Goal: Transaction & Acquisition: Purchase product/service

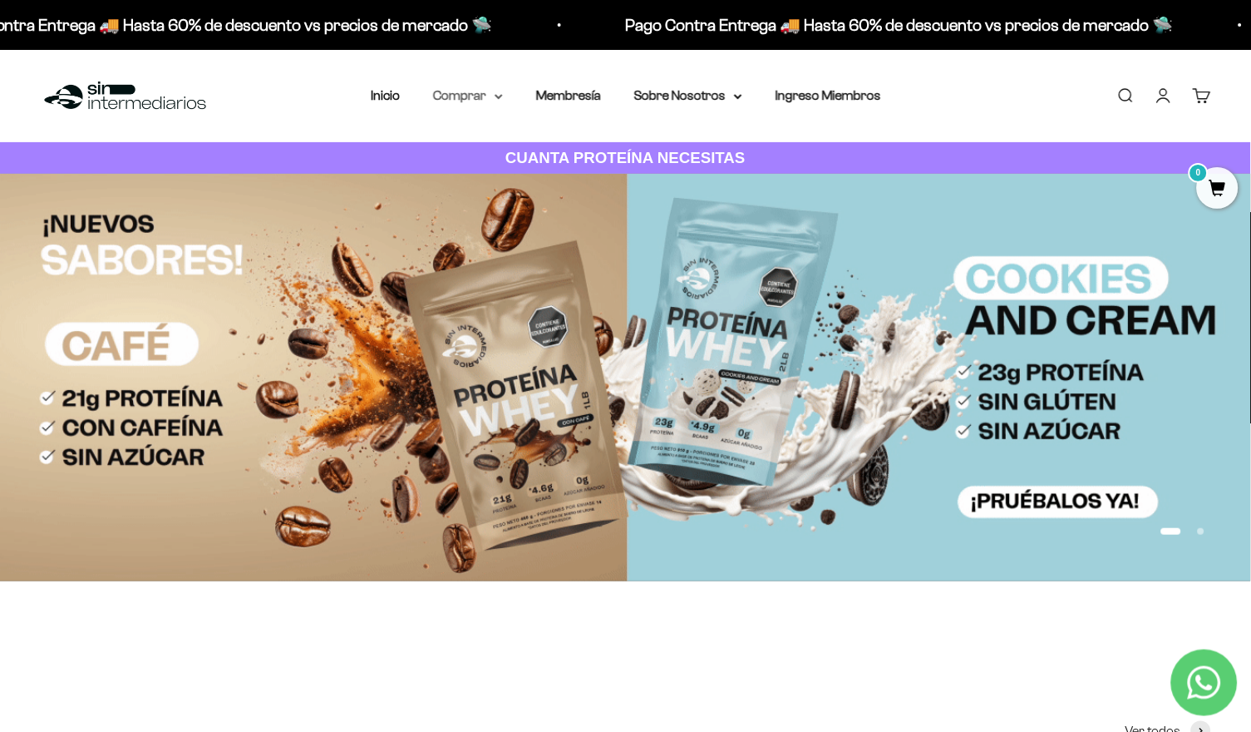
click at [468, 93] on summary "Comprar" at bounding box center [468, 96] width 70 height 22
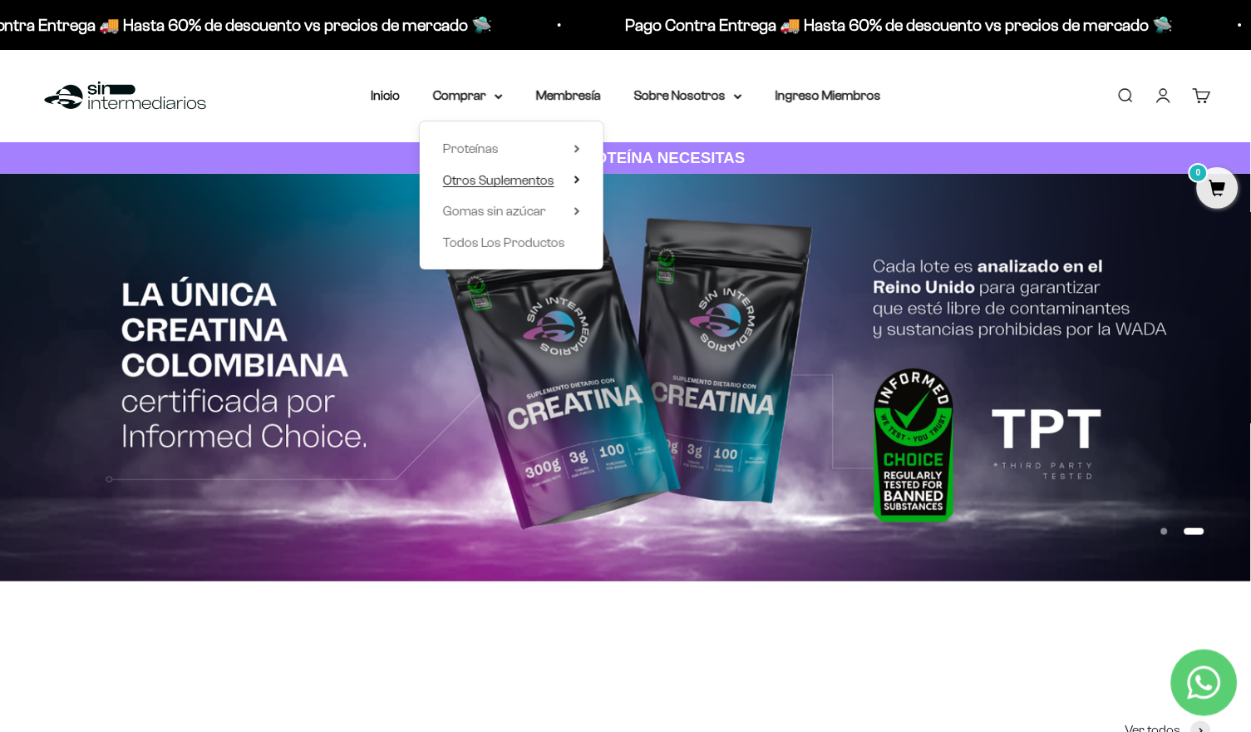
click at [505, 178] on span "Otros Suplementos" at bounding box center [498, 180] width 111 height 14
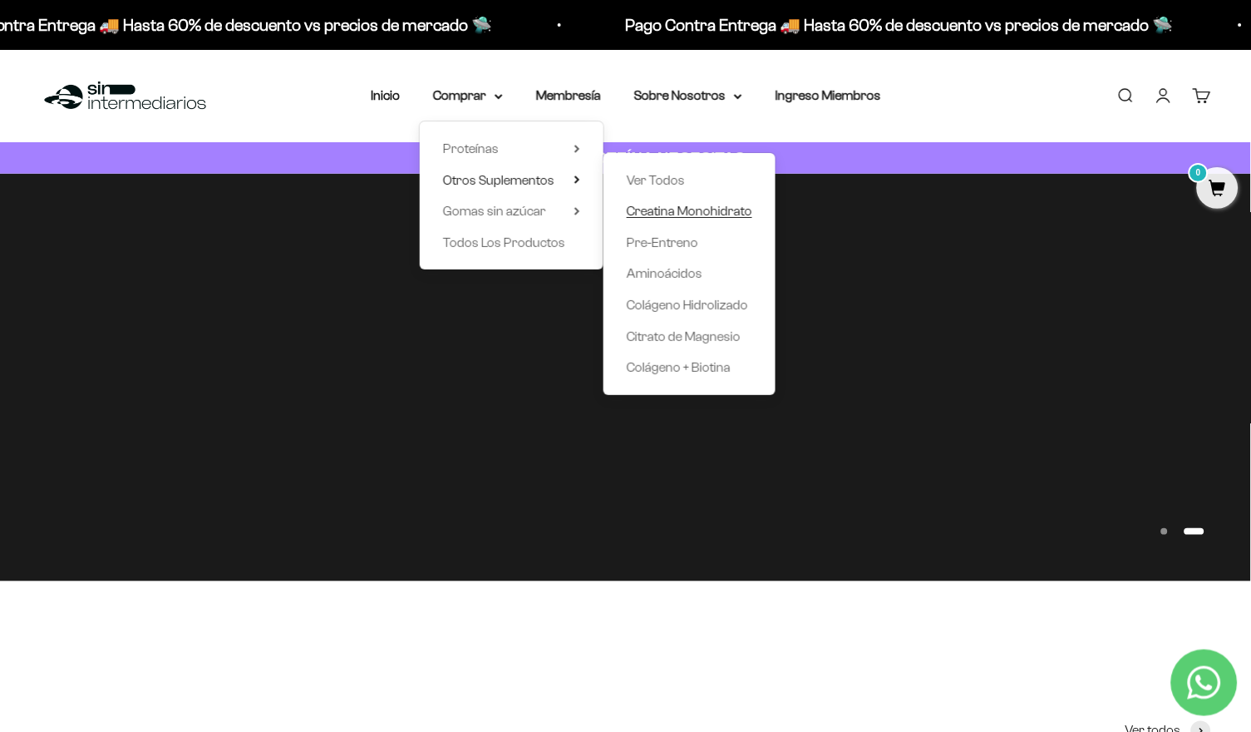
click at [697, 209] on span "Creatina Monohidrato" at bounding box center [690, 211] width 126 height 14
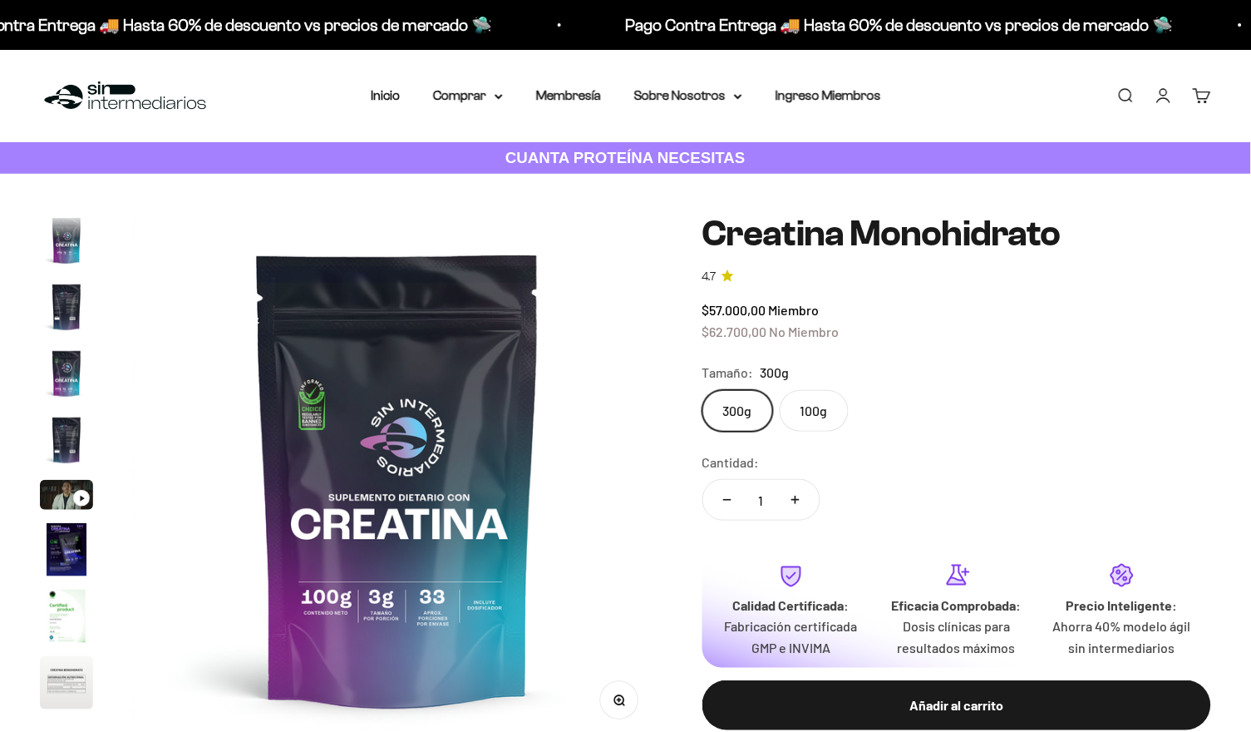
scroll to position [67, 0]
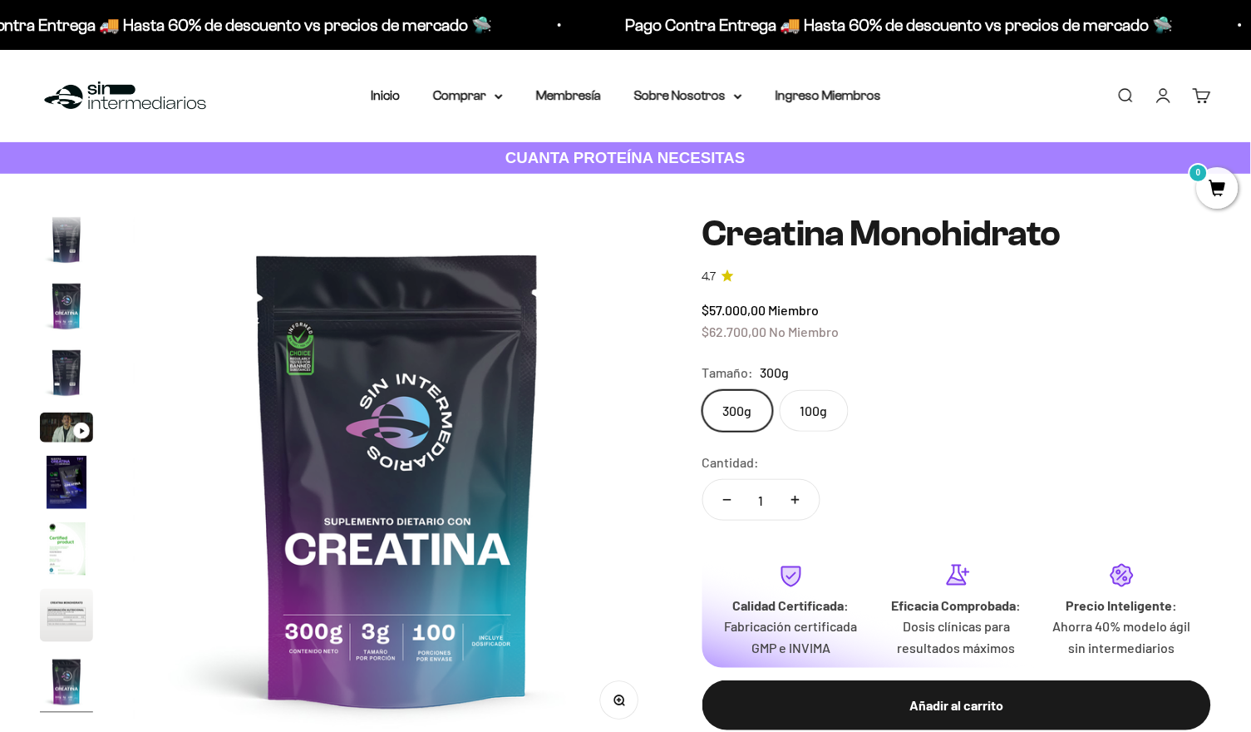
click at [828, 418] on label "100g" at bounding box center [814, 411] width 69 height 42
click at [702, 390] on input "100g" at bounding box center [702, 389] width 1 height 1
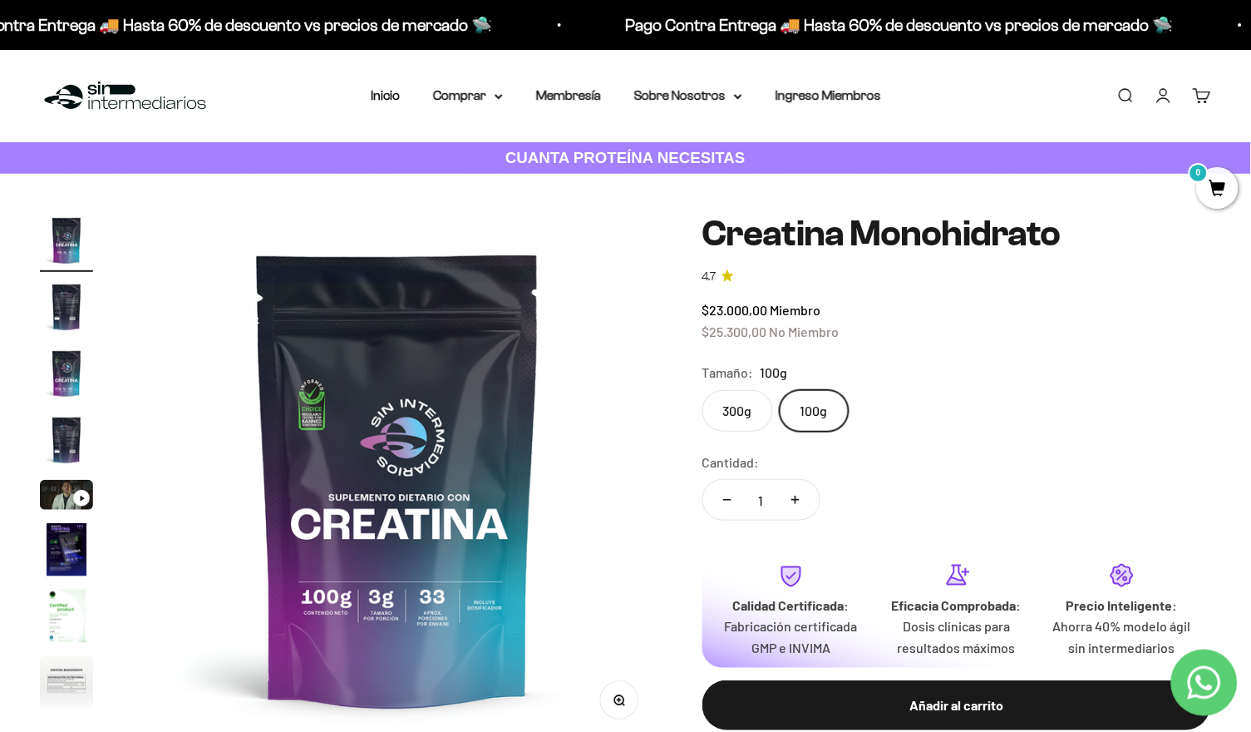
click at [754, 403] on label "300g" at bounding box center [737, 411] width 71 height 42
click at [702, 390] on input "300g" at bounding box center [702, 389] width 1 height 1
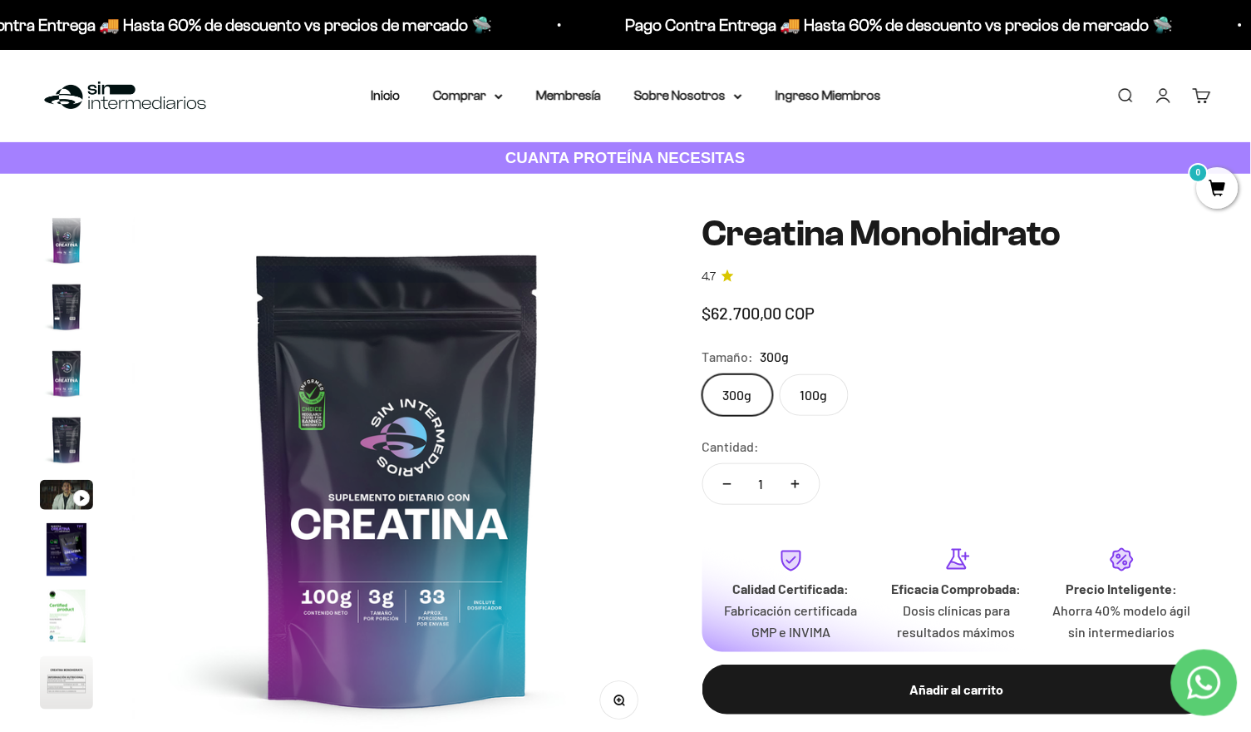
scroll to position [0, 4396]
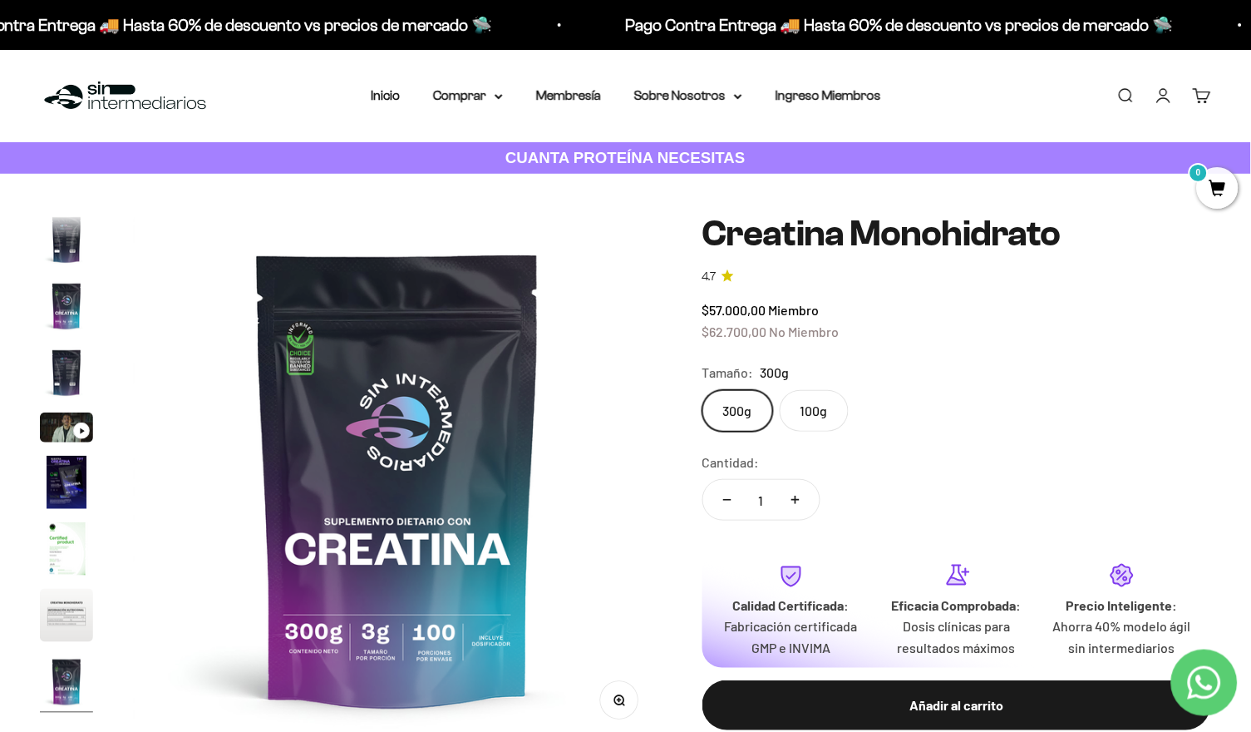
click at [796, 397] on label "100g" at bounding box center [814, 411] width 69 height 42
click at [702, 390] on input "100g" at bounding box center [702, 389] width 1 height 1
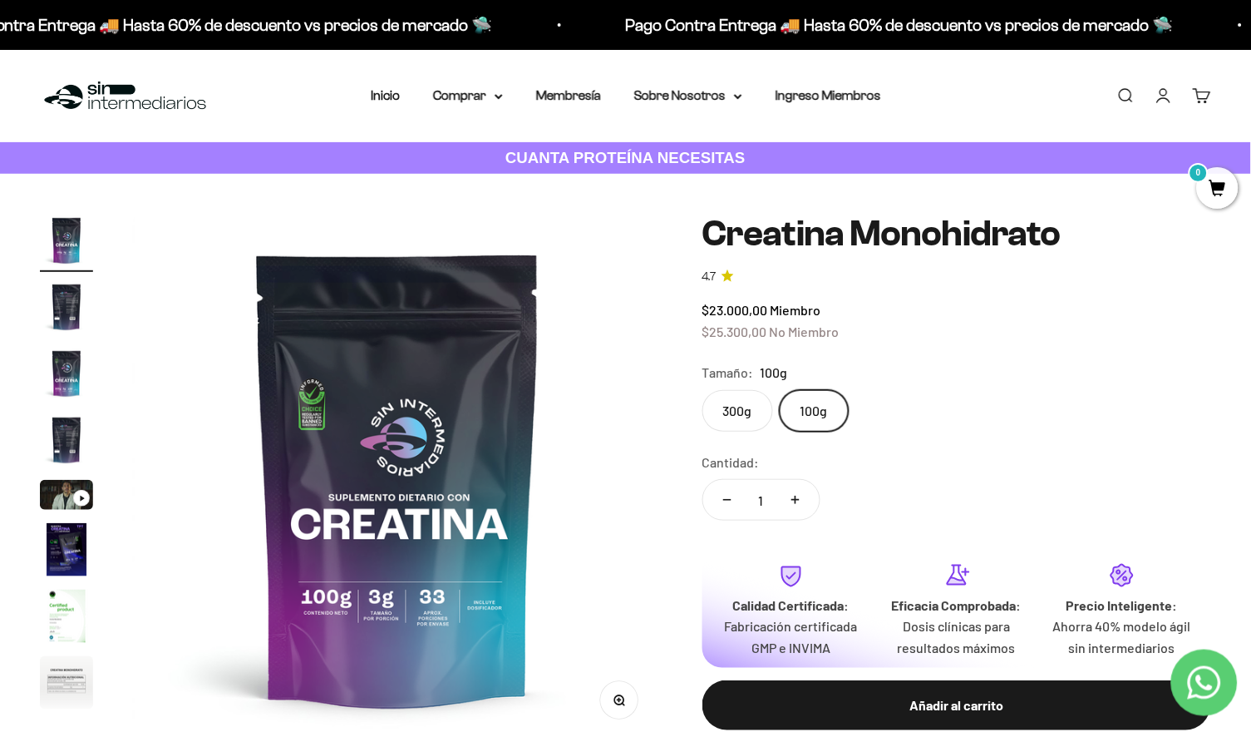
click at [756, 405] on label "300g" at bounding box center [737, 411] width 71 height 42
click at [702, 390] on input "300g" at bounding box center [702, 389] width 1 height 1
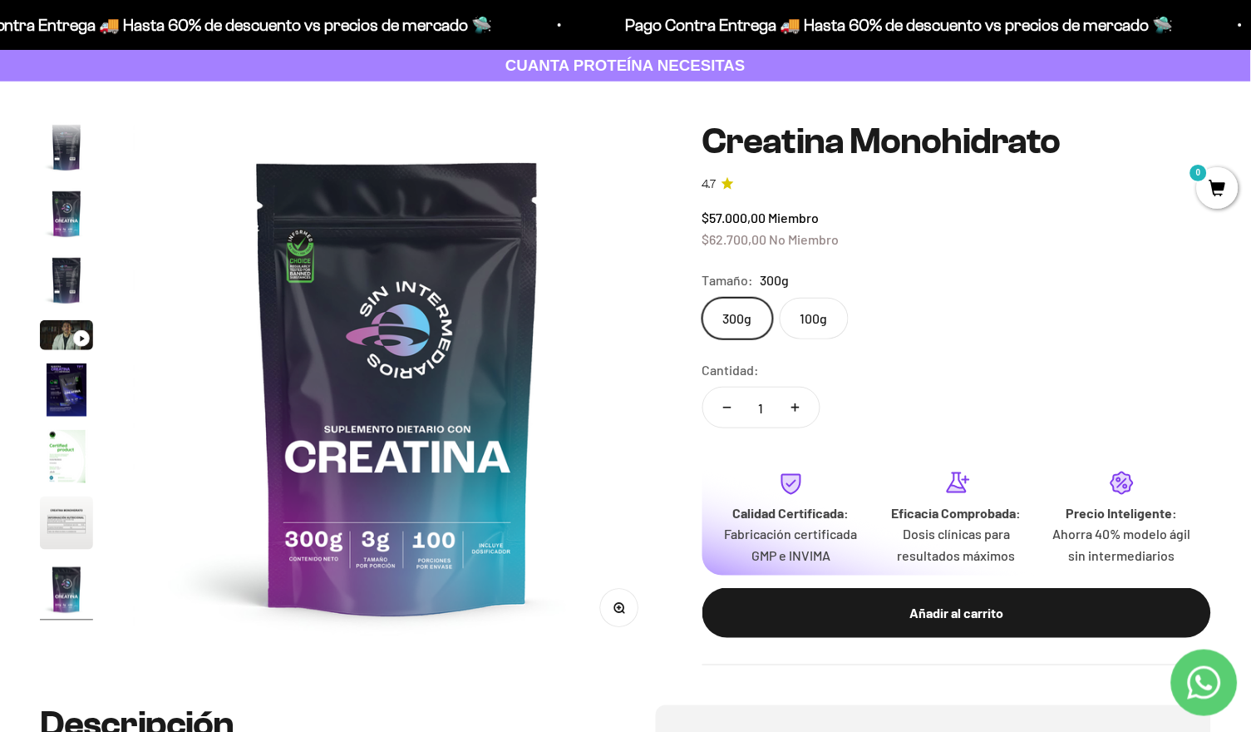
scroll to position [150, 0]
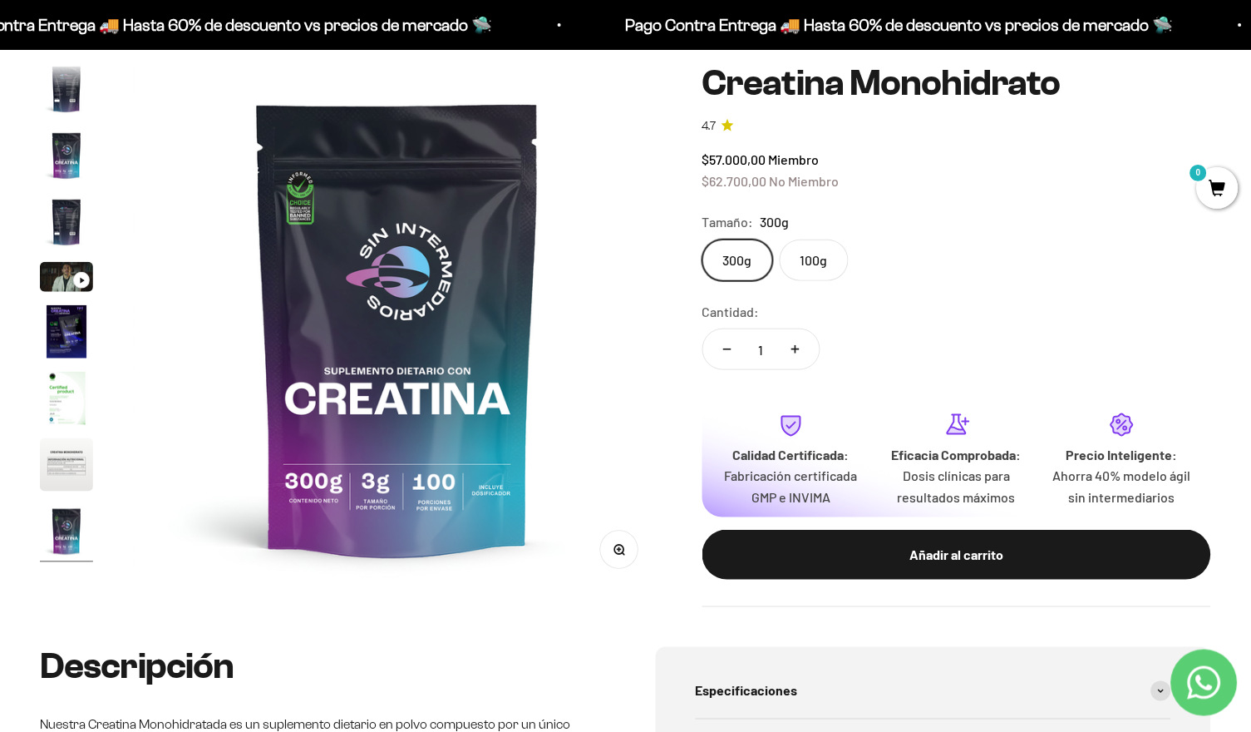
click at [804, 339] on button "Aumentar cantidad" at bounding box center [795, 349] width 48 height 40
type input "2"
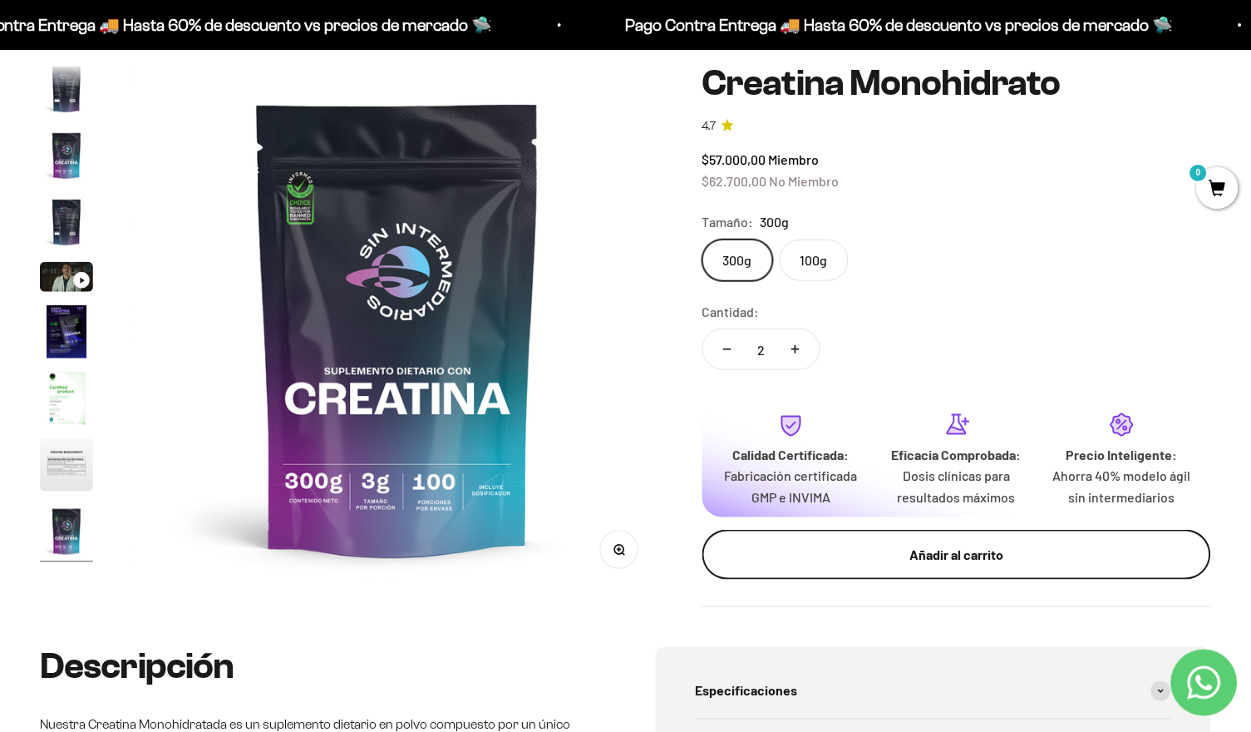
click at [943, 550] on div "Añadir al carrito" at bounding box center [957, 556] width 442 height 22
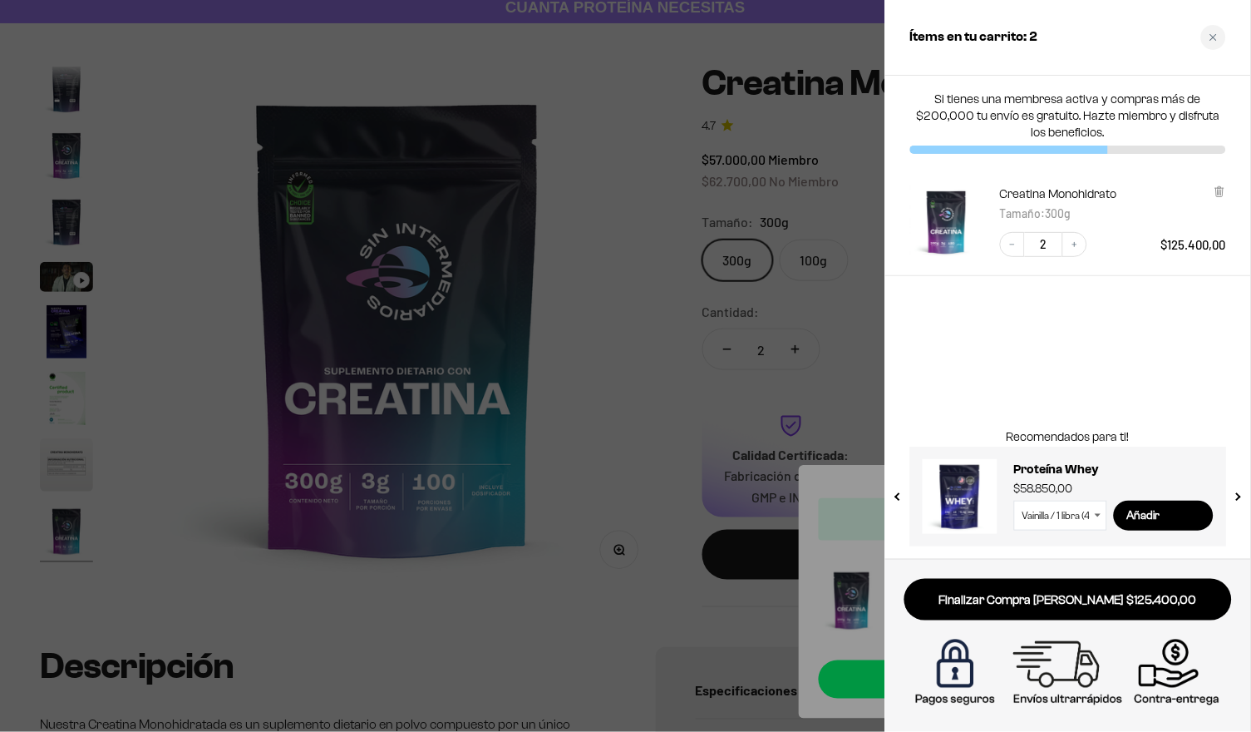
click at [873, 313] on div at bounding box center [625, 366] width 1251 height 732
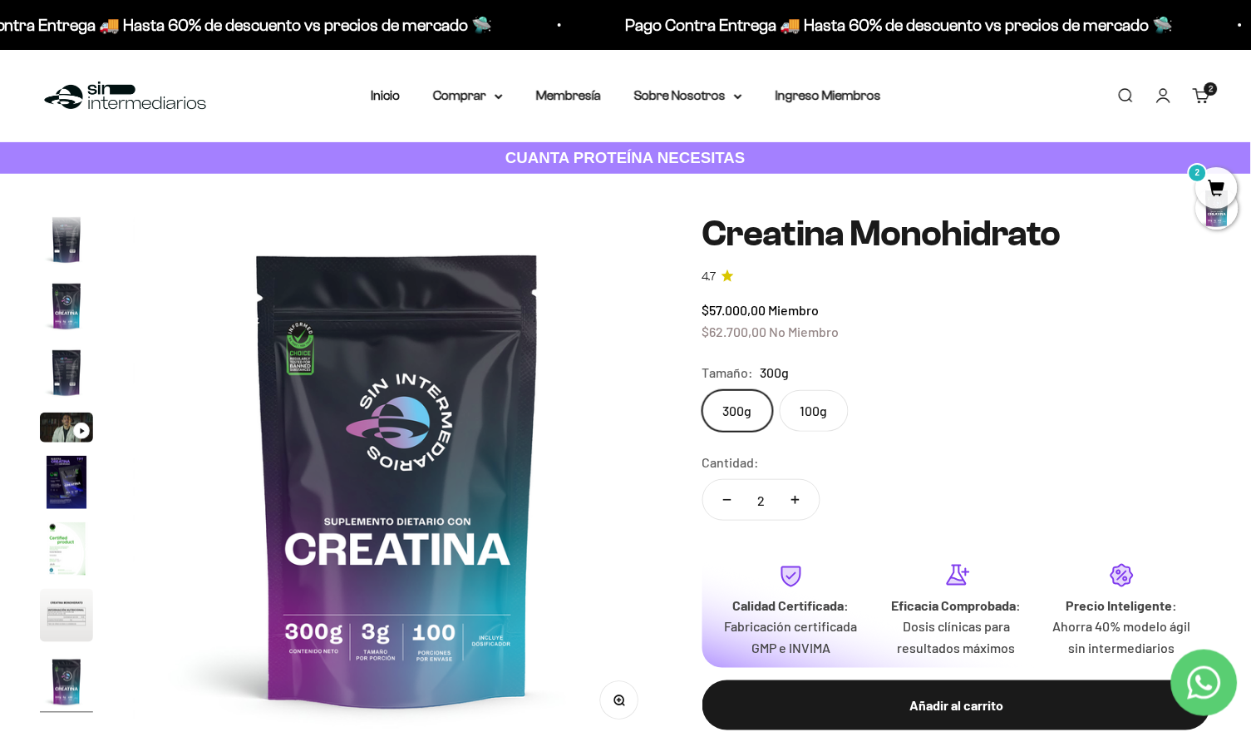
scroll to position [0, 0]
click at [1166, 98] on link "Iniciar sesión" at bounding box center [1164, 95] width 18 height 18
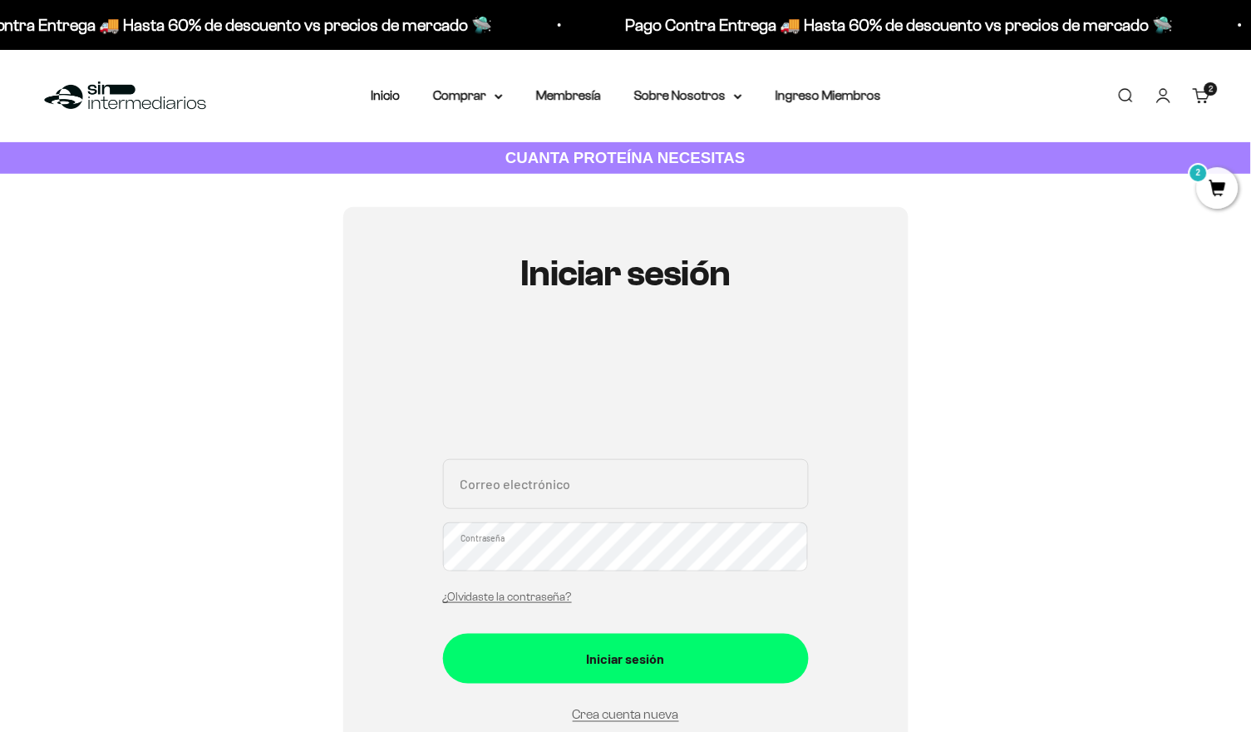
type input "Josetoeche2000@hotmail.com"
click at [625, 655] on button "Iniciar sesión" at bounding box center [626, 658] width 366 height 50
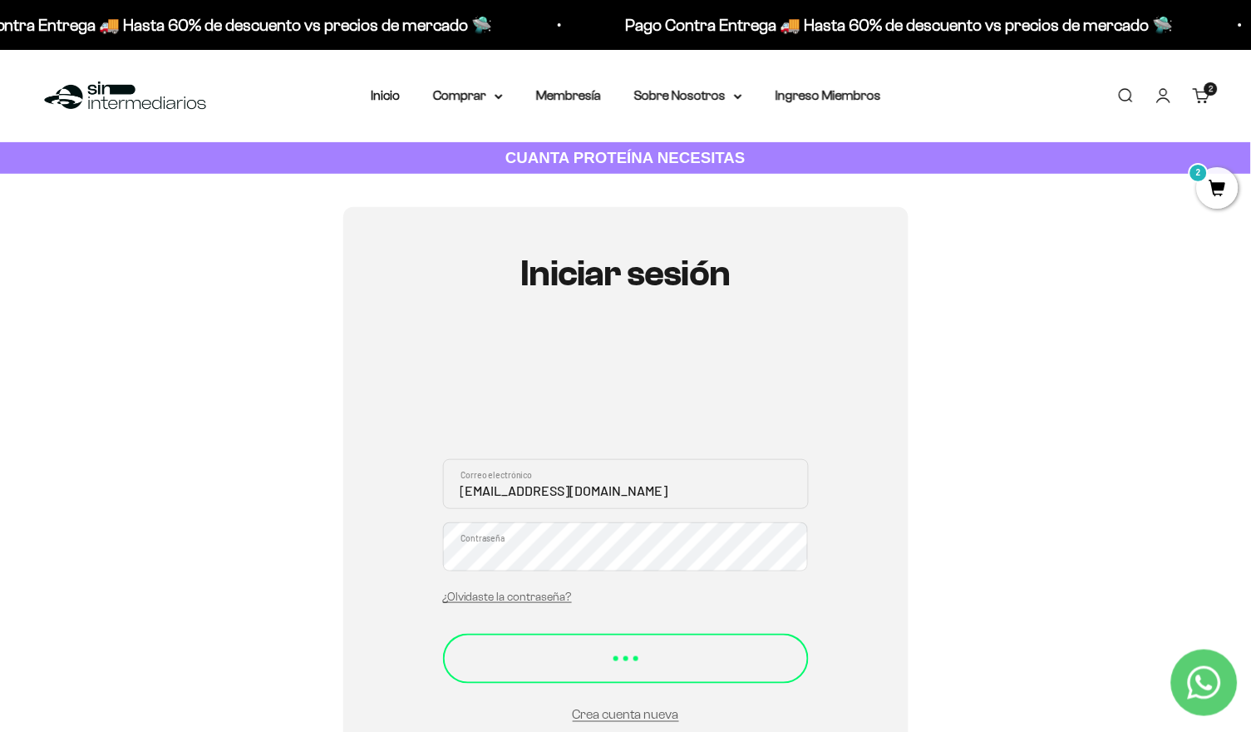
click at [660, 663] on button "Iniciar sesión" at bounding box center [626, 658] width 366 height 50
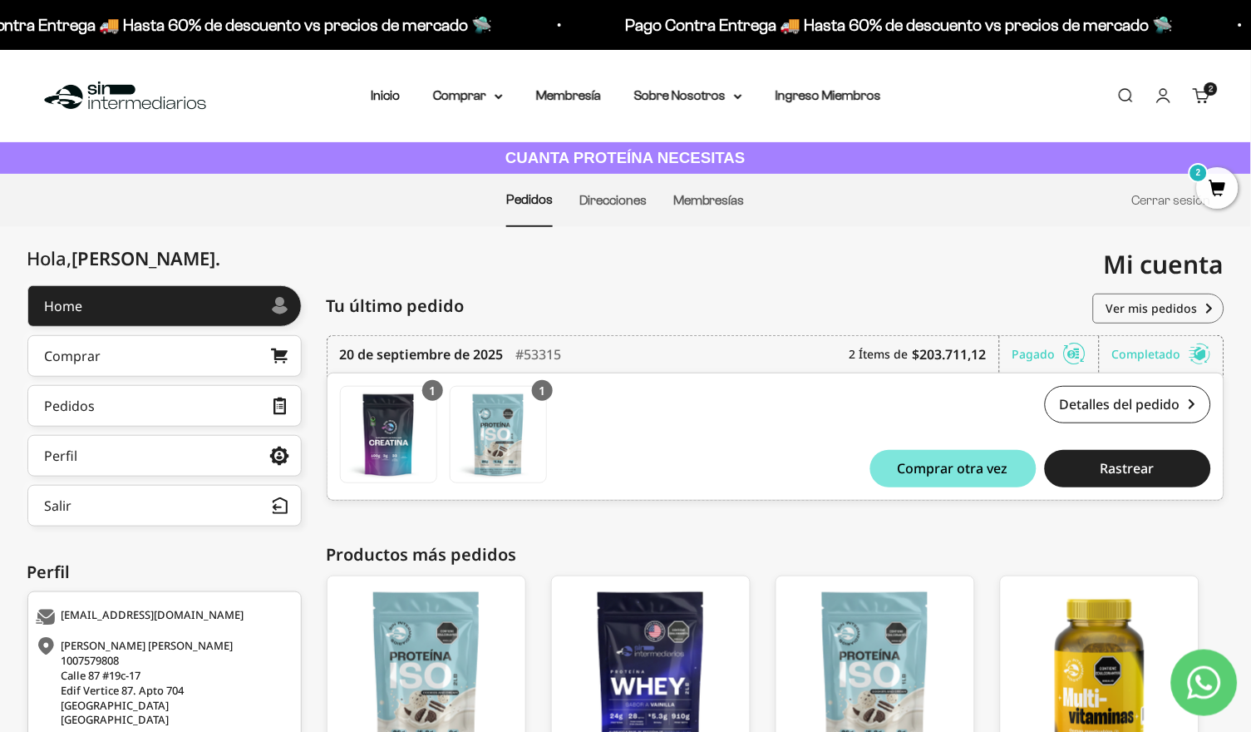
click at [1212, 182] on span "2" at bounding box center [1218, 188] width 42 height 42
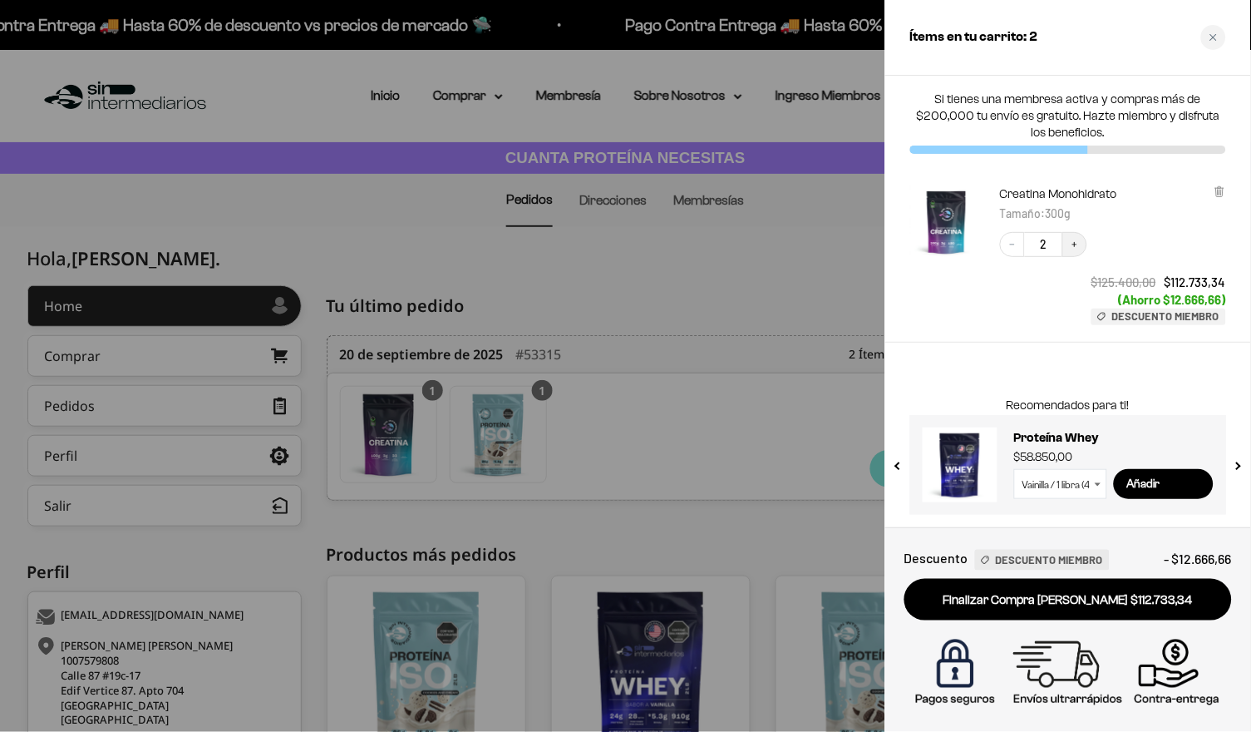
click at [1074, 243] on icon "Increase quantity" at bounding box center [1074, 244] width 5 height 5
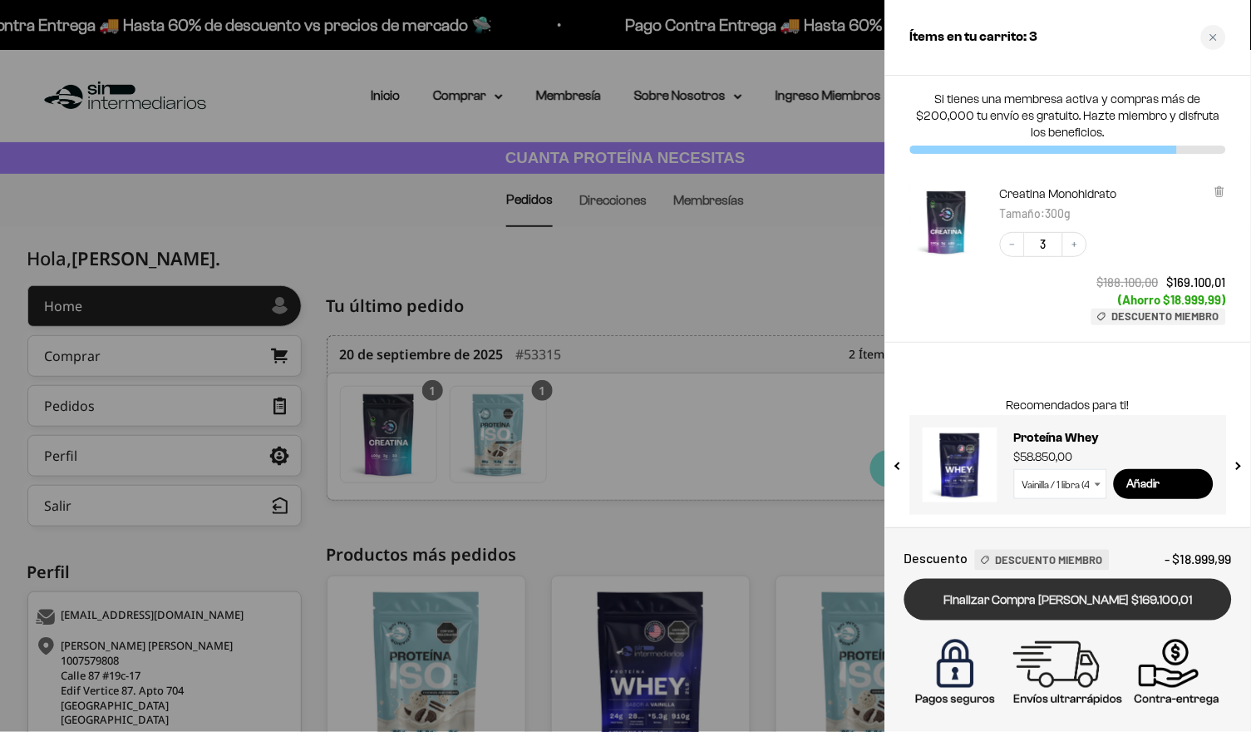
click at [1084, 606] on link "Finalizar Compra [PERSON_NAME] $169.100,01" at bounding box center [1068, 600] width 328 height 42
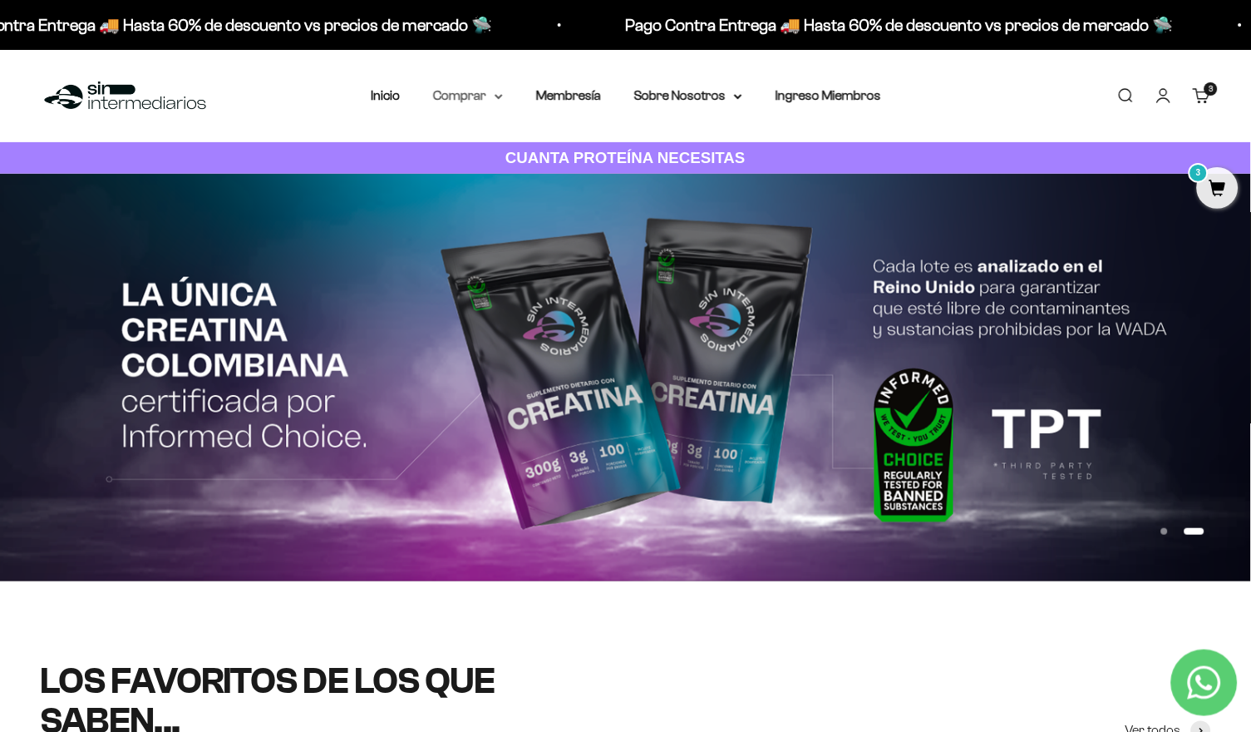
click at [442, 90] on summary "Comprar" at bounding box center [468, 96] width 70 height 22
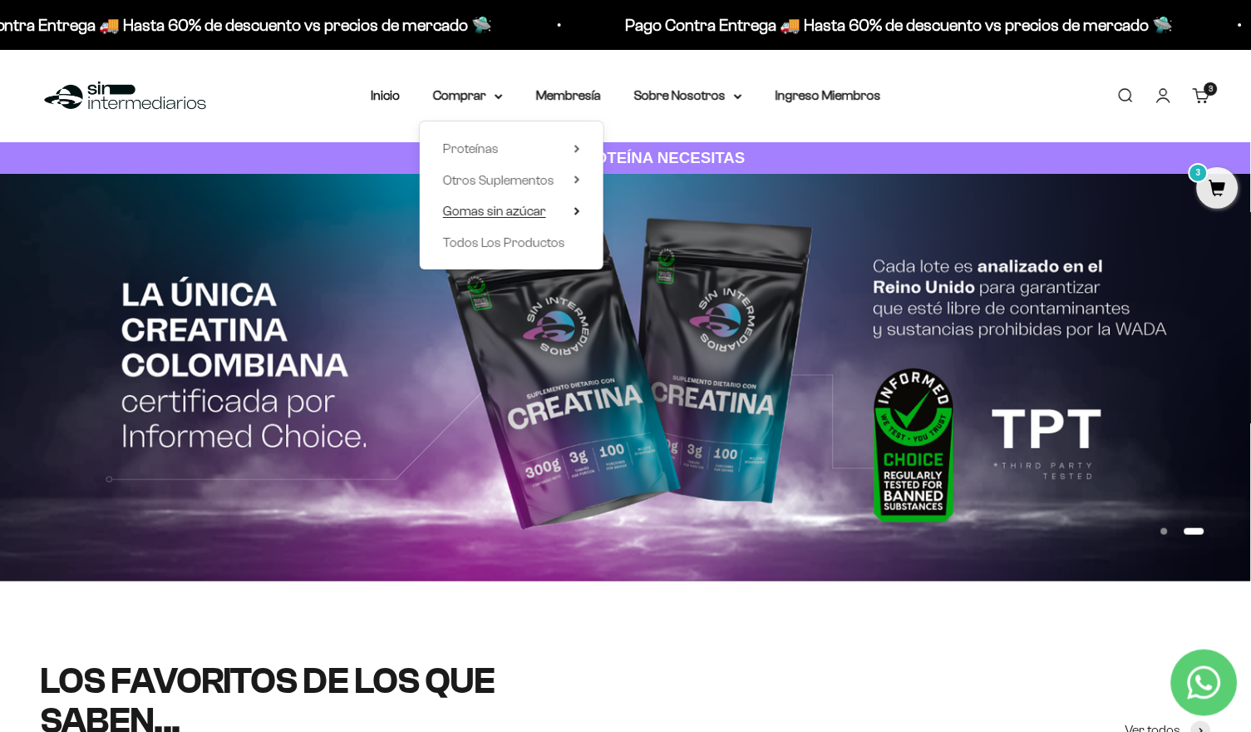
click at [479, 212] on span "Gomas sin azúcar" at bounding box center [494, 211] width 103 height 14
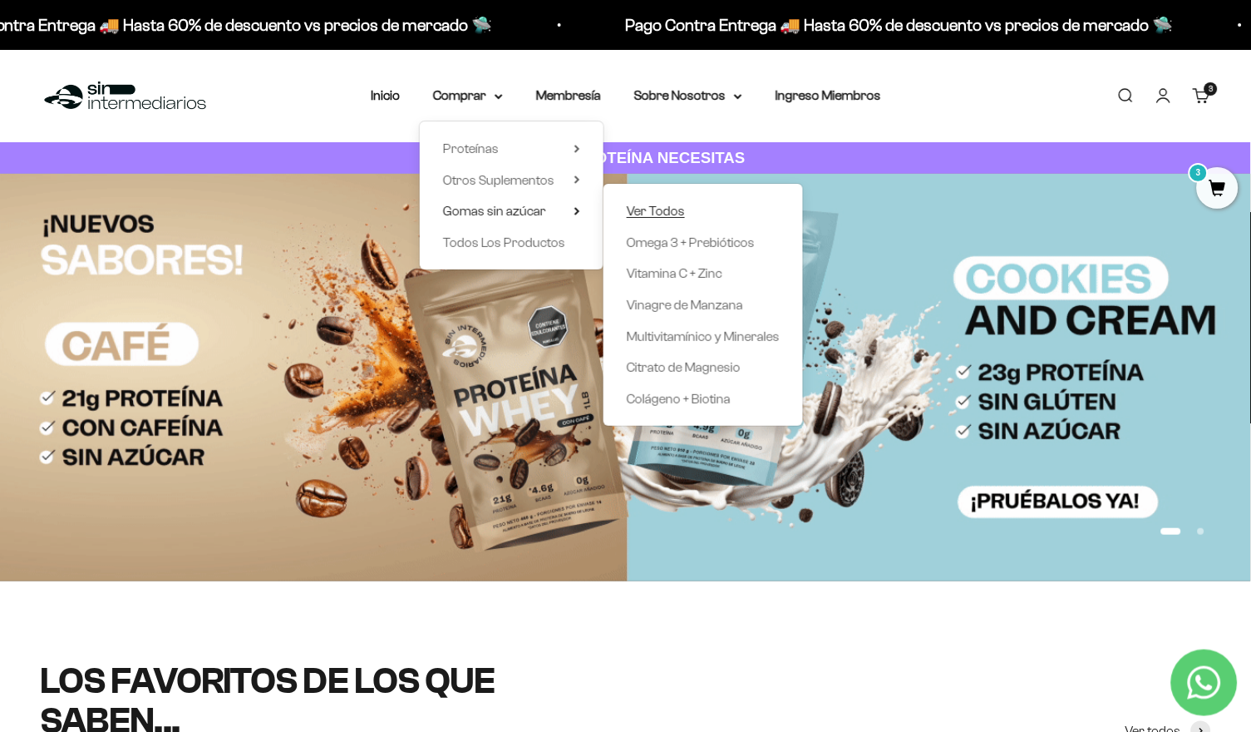
click at [633, 204] on span "Ver Todos" at bounding box center [656, 211] width 58 height 14
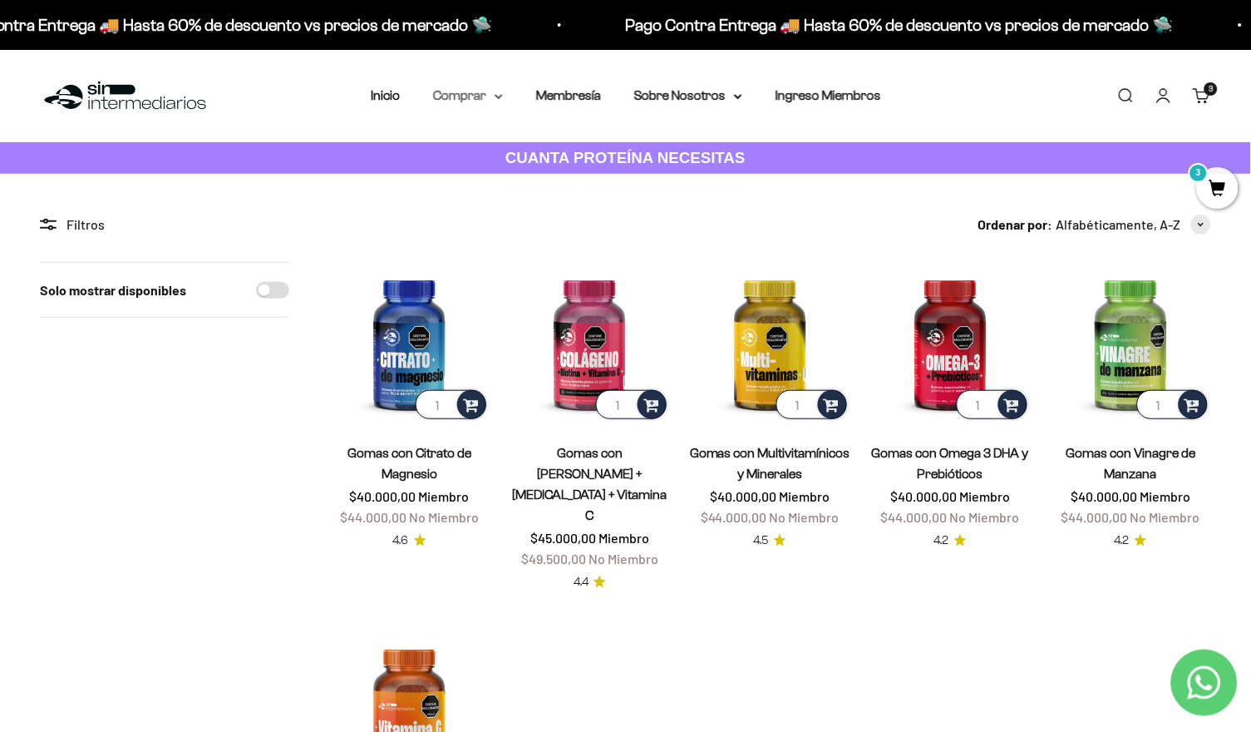
click at [461, 91] on summary "Comprar" at bounding box center [468, 96] width 70 height 22
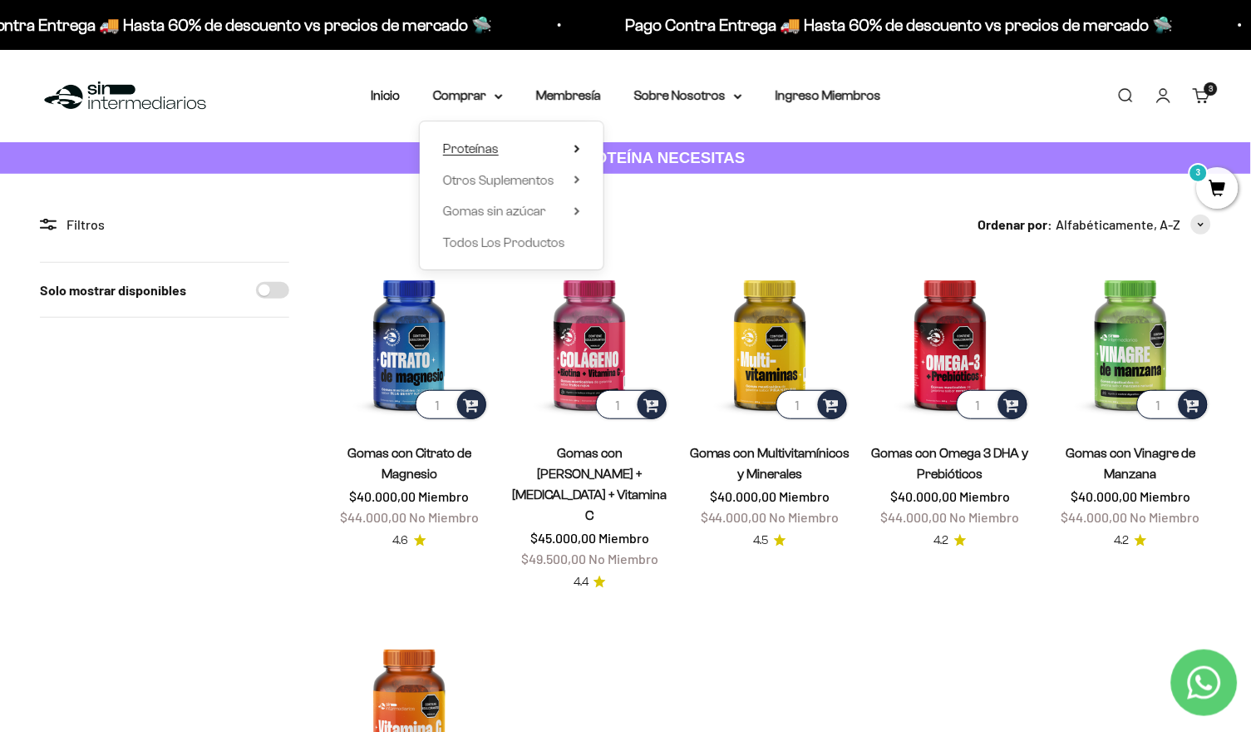
click at [502, 141] on summary "Proteínas" at bounding box center [511, 149] width 137 height 22
click at [667, 146] on link "Ver Todos" at bounding box center [662, 149] width 71 height 22
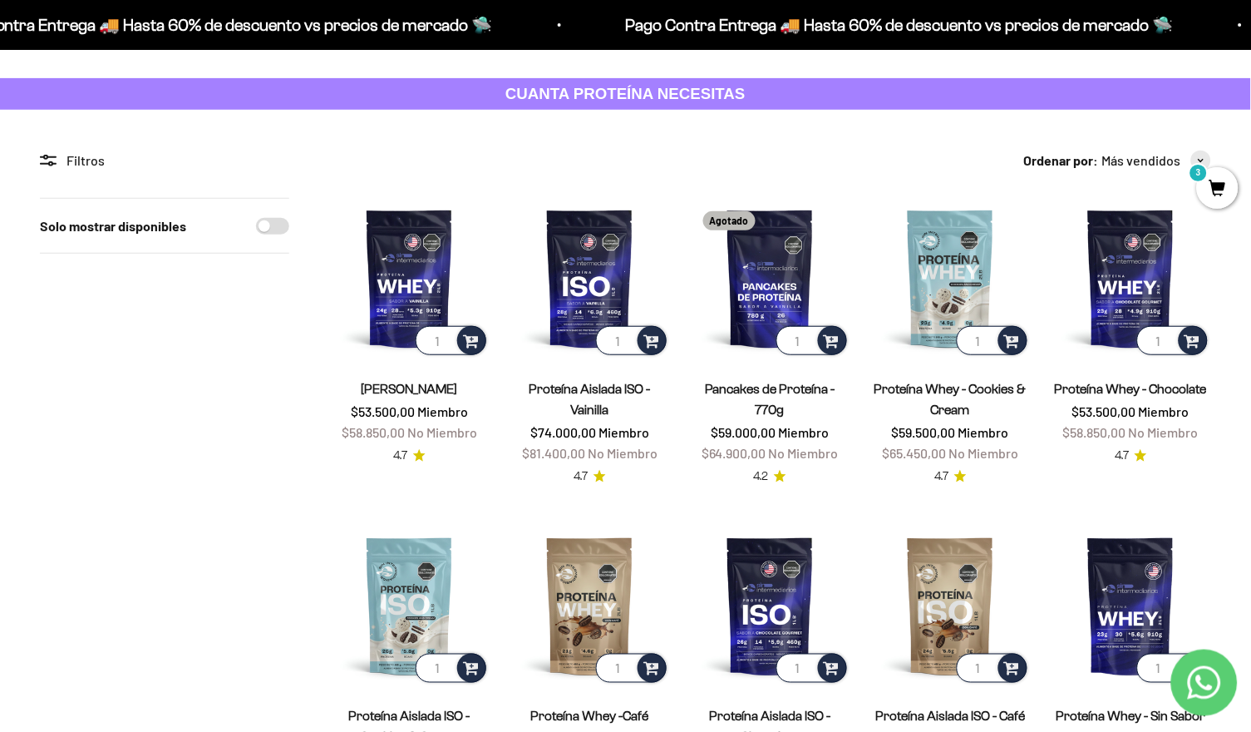
scroll to position [31, 0]
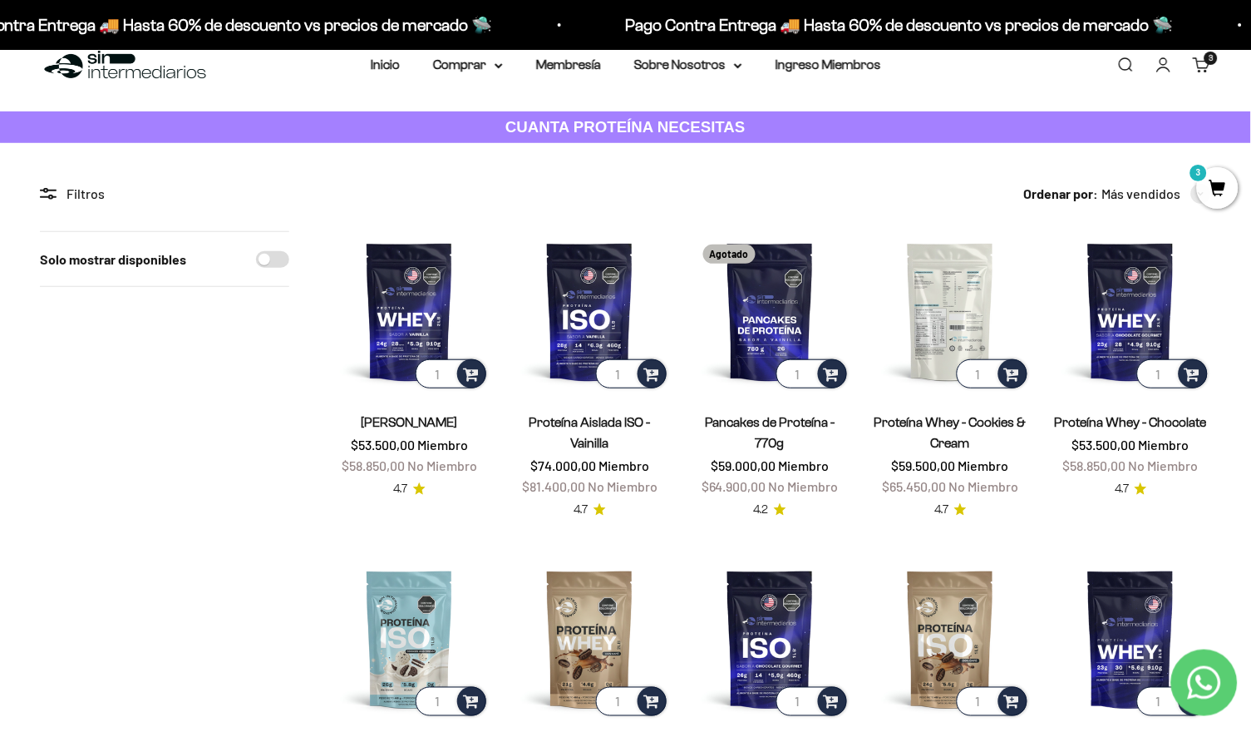
click at [963, 313] on img at bounding box center [950, 311] width 160 height 160
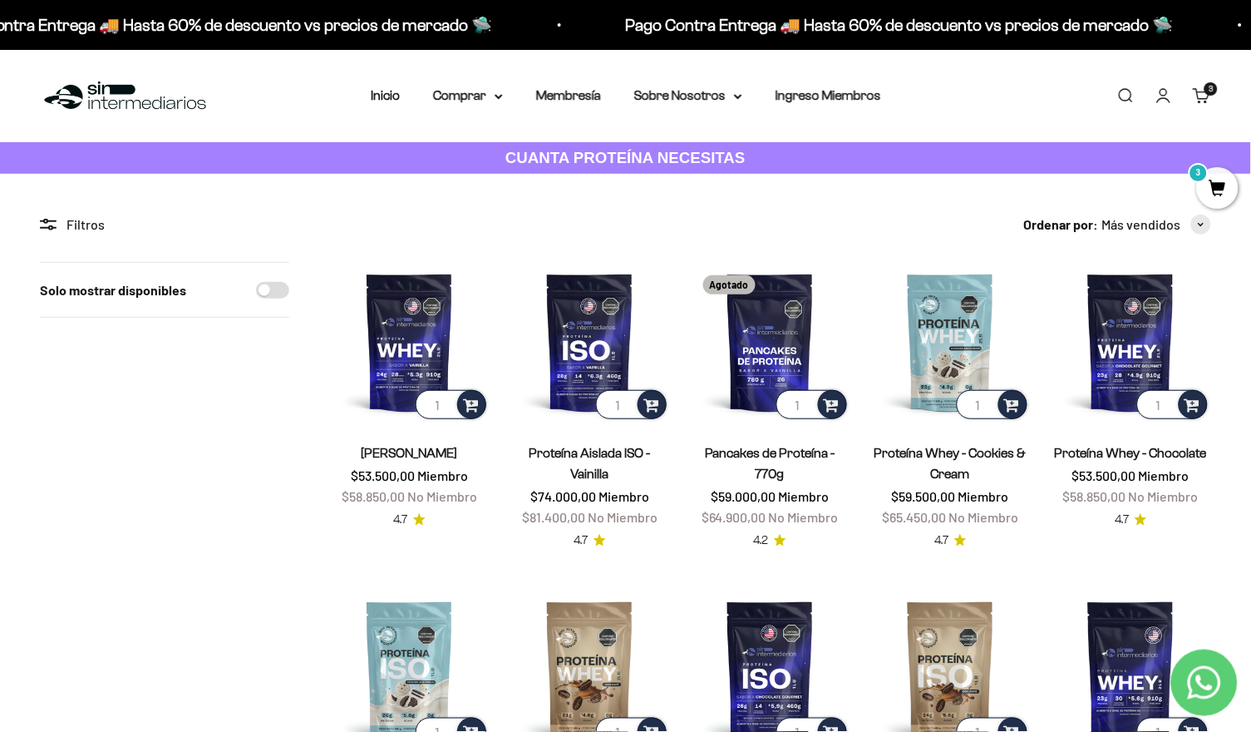
scroll to position [0, 0]
click at [451, 93] on summary "Comprar" at bounding box center [468, 96] width 70 height 22
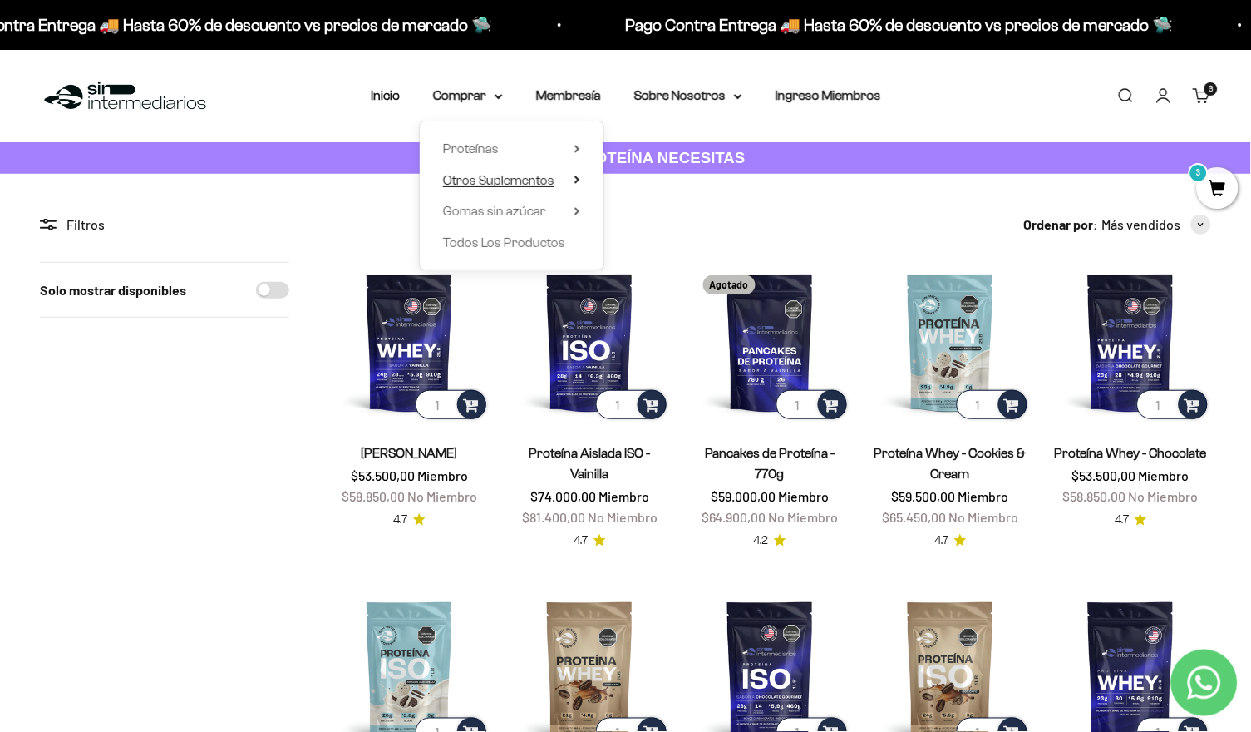
click at [533, 170] on span "Otros Suplementos" at bounding box center [498, 181] width 111 height 22
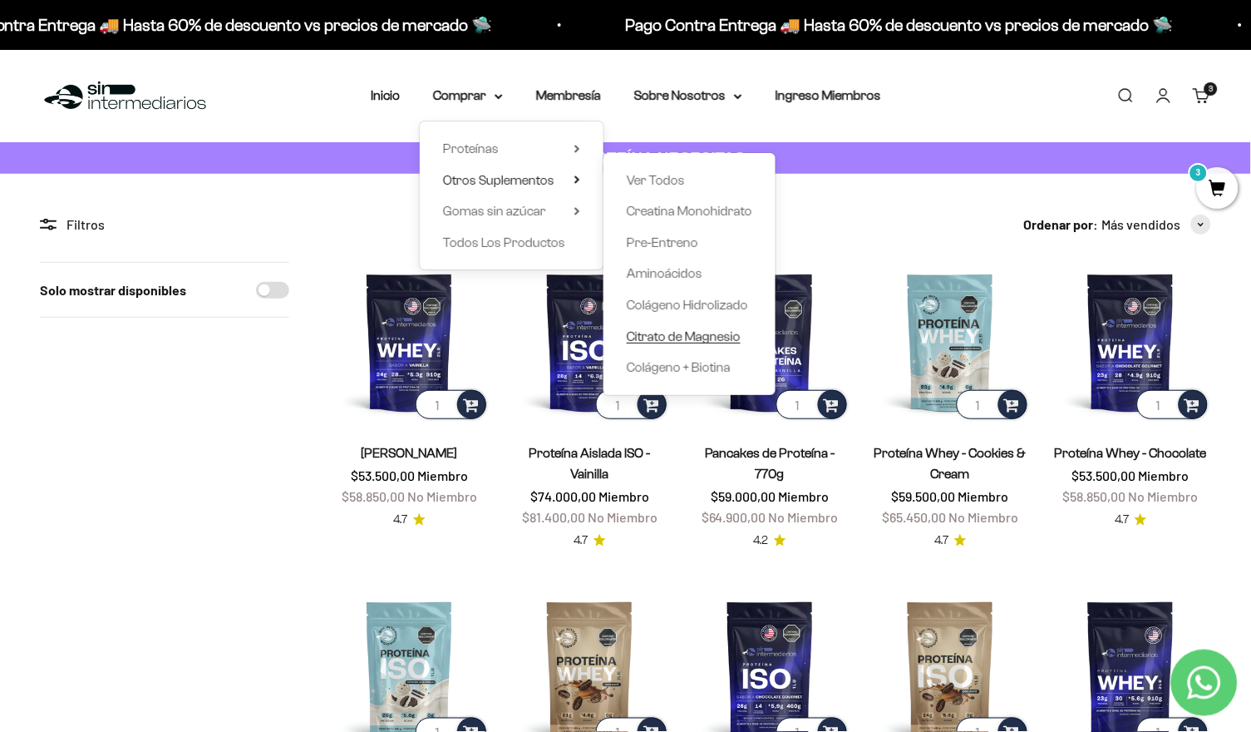
click at [691, 329] on span "Citrato de Magnesio" at bounding box center [684, 336] width 114 height 14
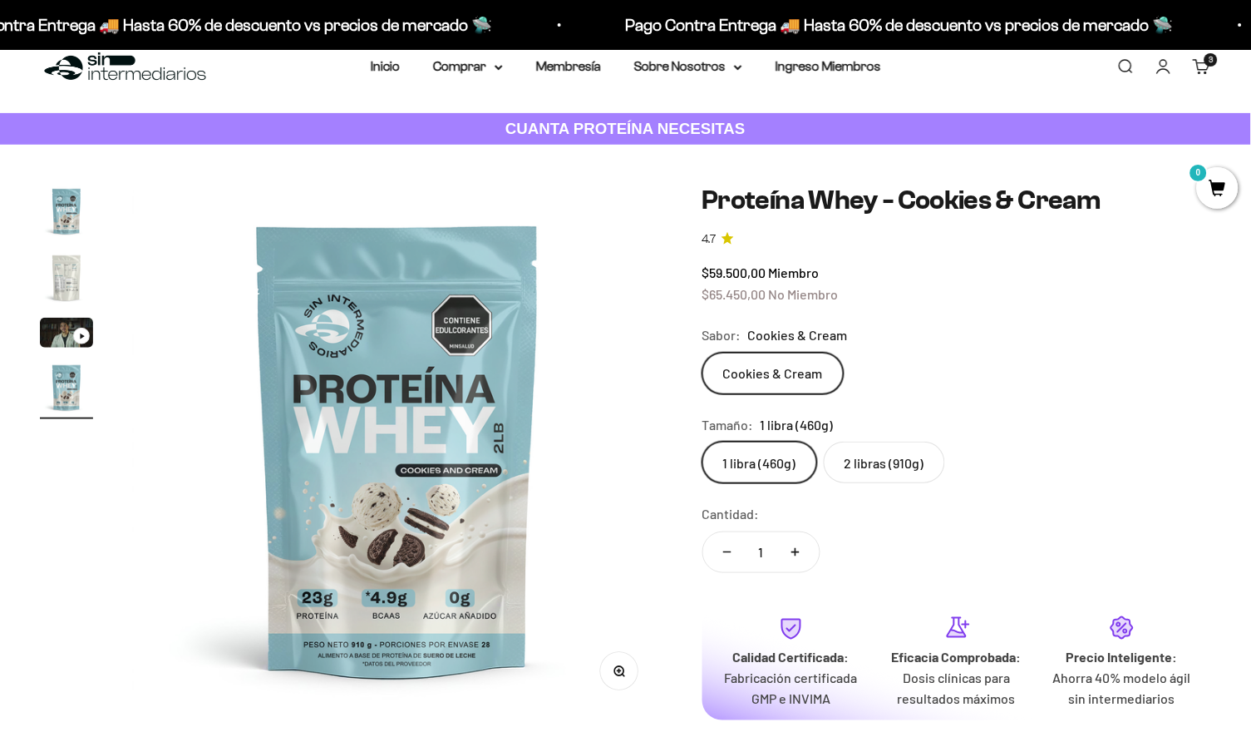
scroll to position [0, 1649]
click at [889, 459] on label "2 libras (910g)" at bounding box center [884, 462] width 121 height 42
click at [702, 441] on input "2 libras (910g)" at bounding box center [702, 441] width 1 height 1
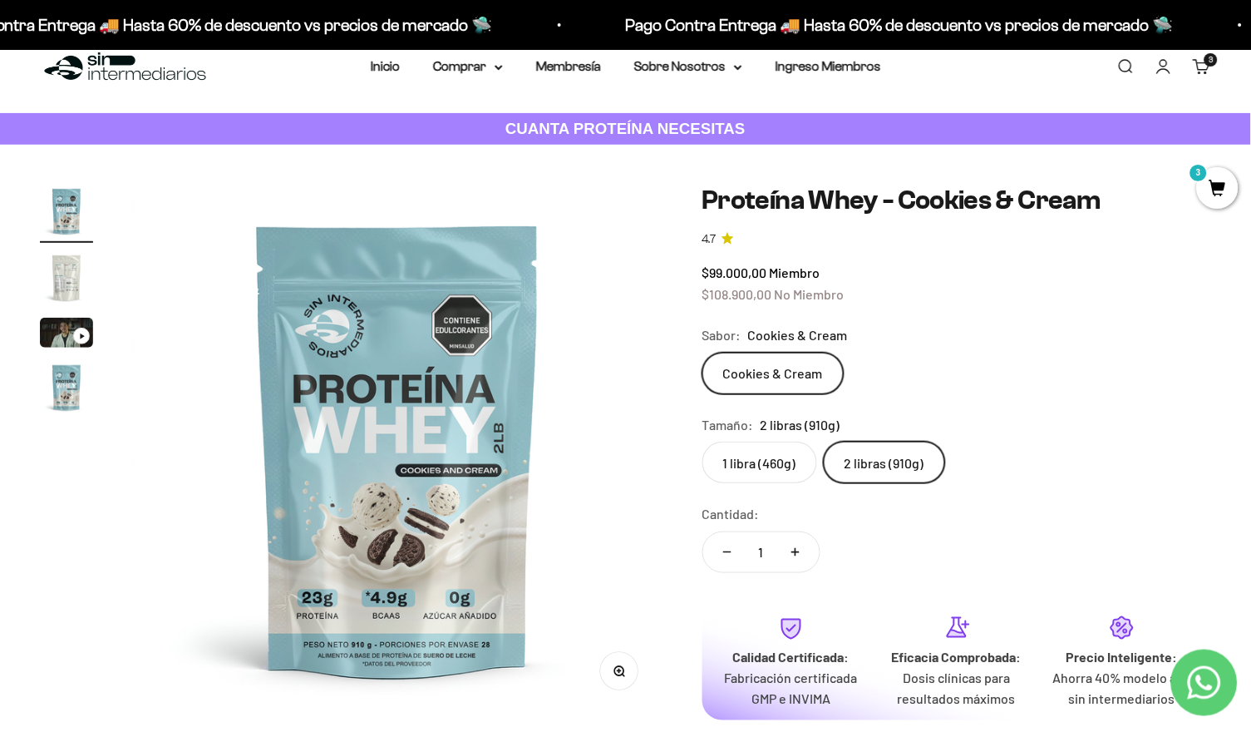
click at [782, 450] on label "1 libra (460g)" at bounding box center [759, 462] width 115 height 42
click at [702, 441] on input "1 libra (460g)" at bounding box center [702, 441] width 1 height 1
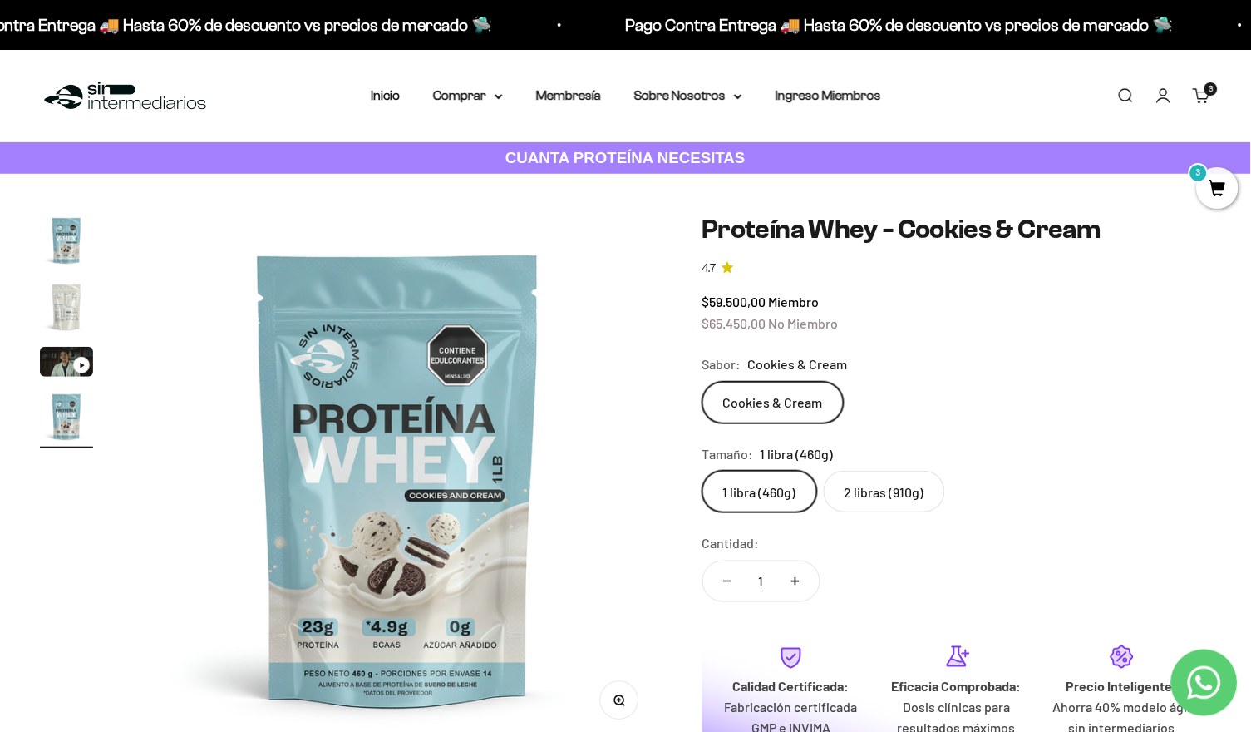
scroll to position [-1, 0]
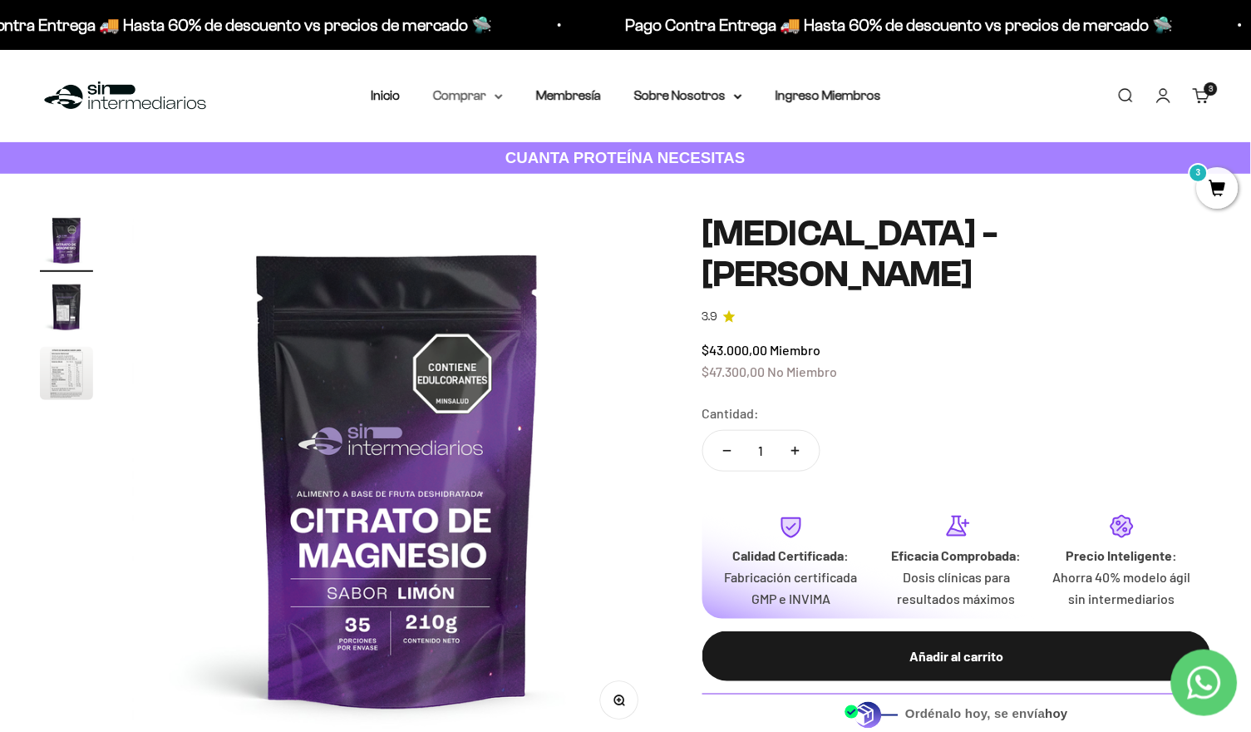
click at [462, 87] on summary "Comprar" at bounding box center [468, 96] width 70 height 22
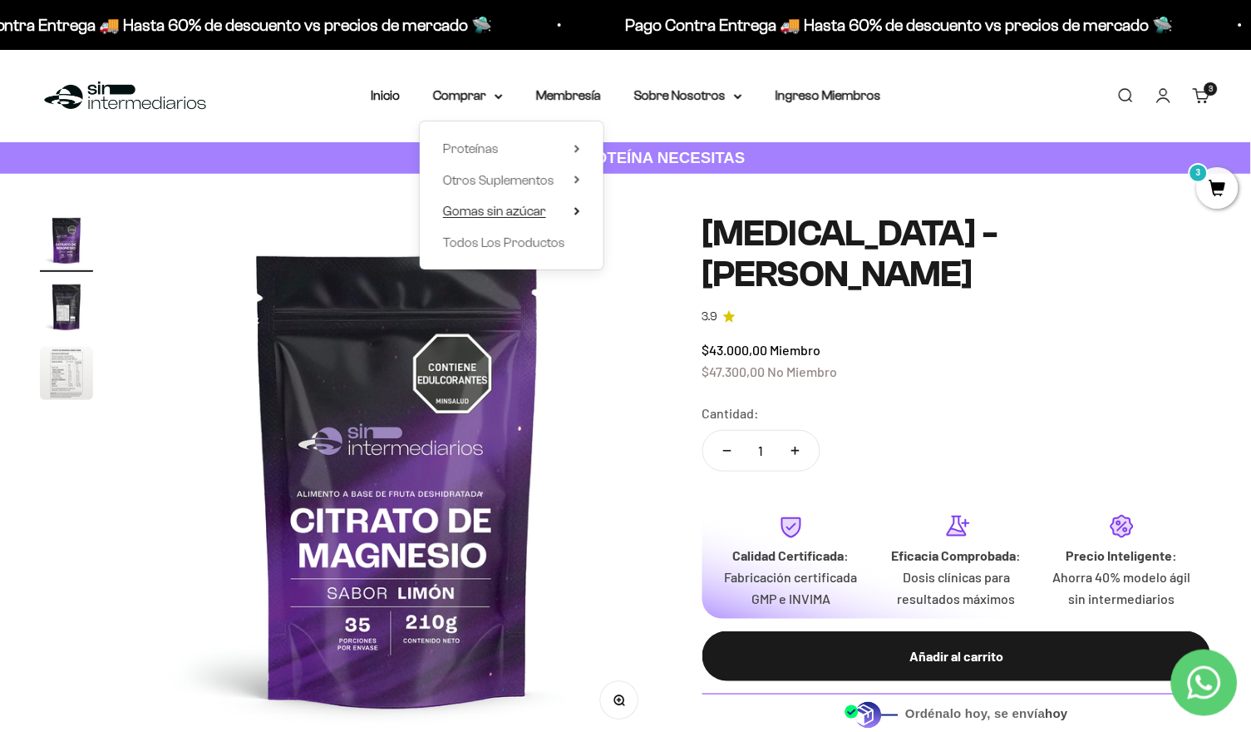
click at [525, 204] on span "Gomas sin azúcar" at bounding box center [494, 211] width 103 height 14
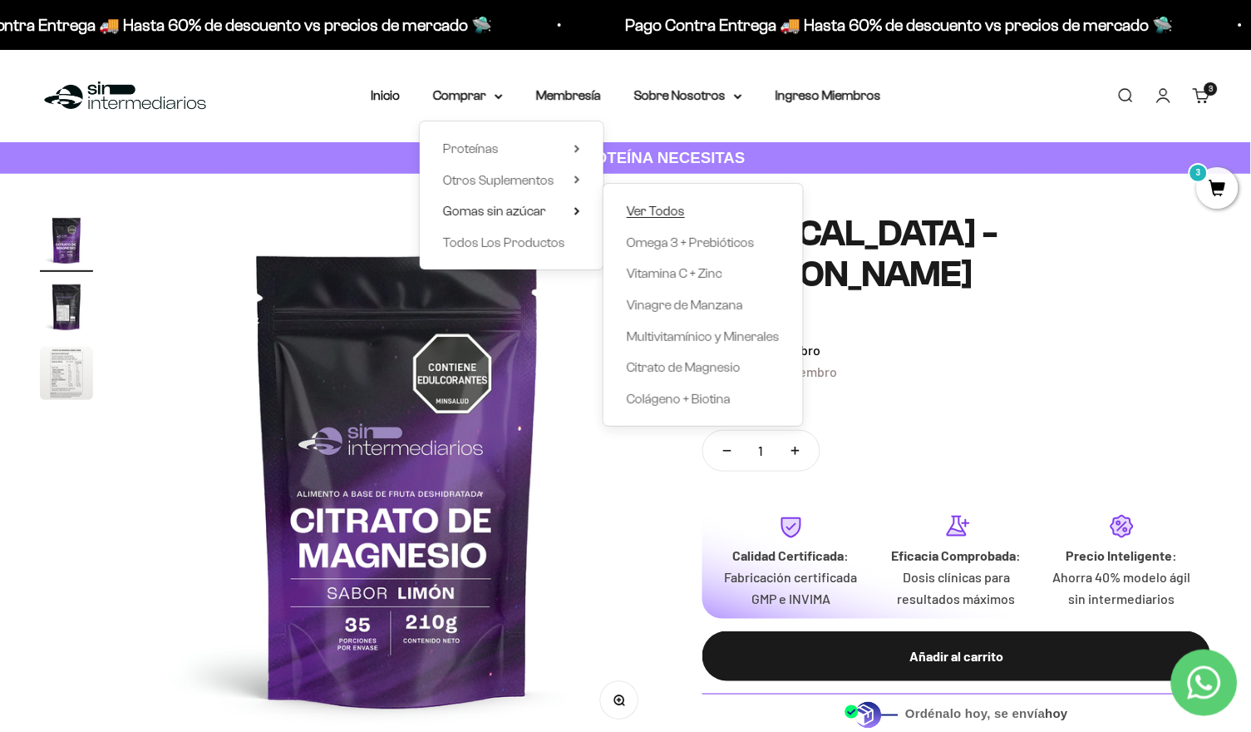
click at [657, 211] on span "Ver Todos" at bounding box center [656, 211] width 58 height 14
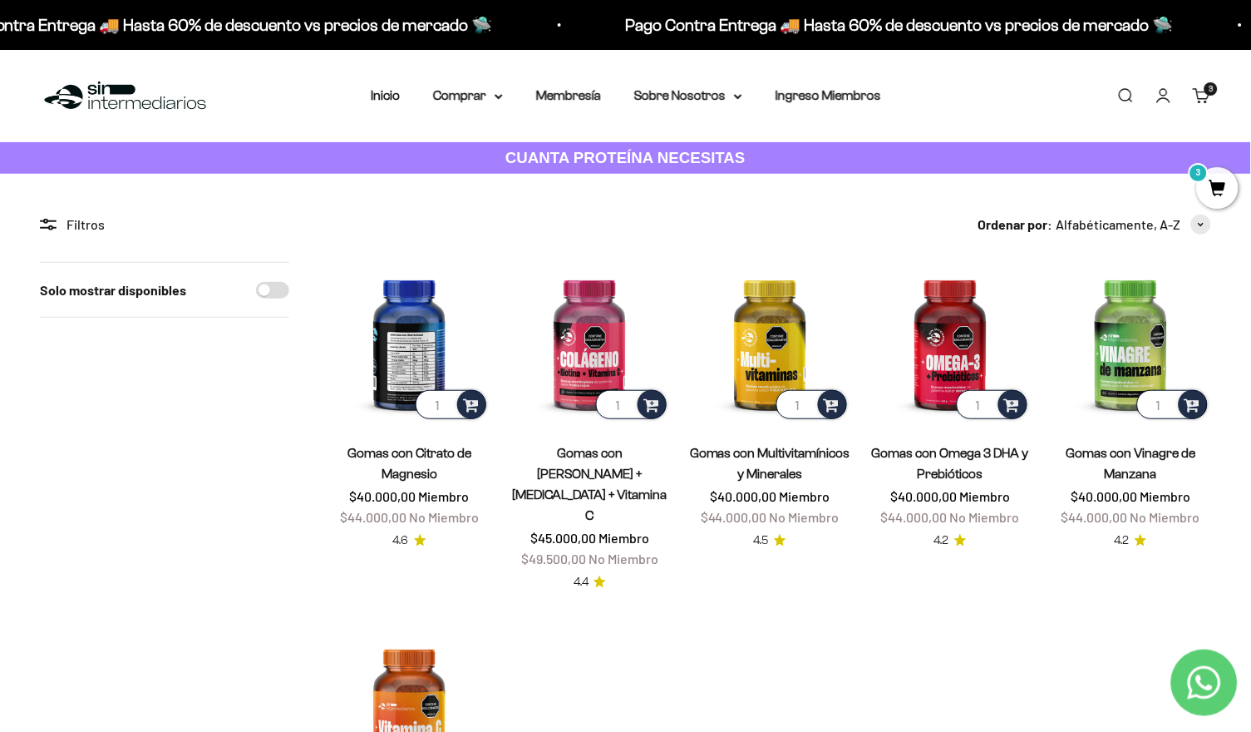
click at [428, 332] on img at bounding box center [409, 342] width 160 height 160
